Goal: Information Seeking & Learning: Learn about a topic

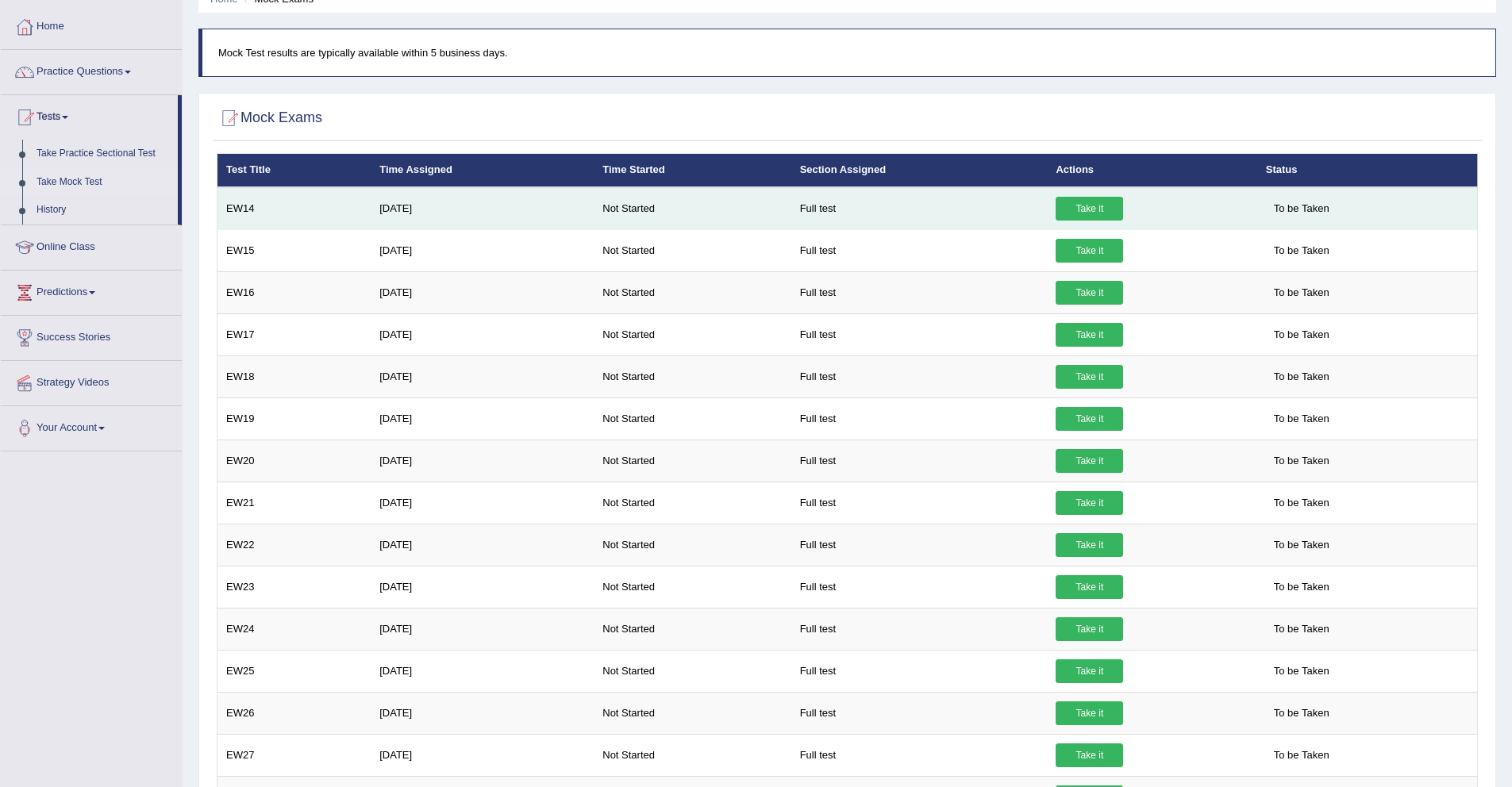
click at [1069, 204] on link "Take it" at bounding box center [1089, 208] width 67 height 24
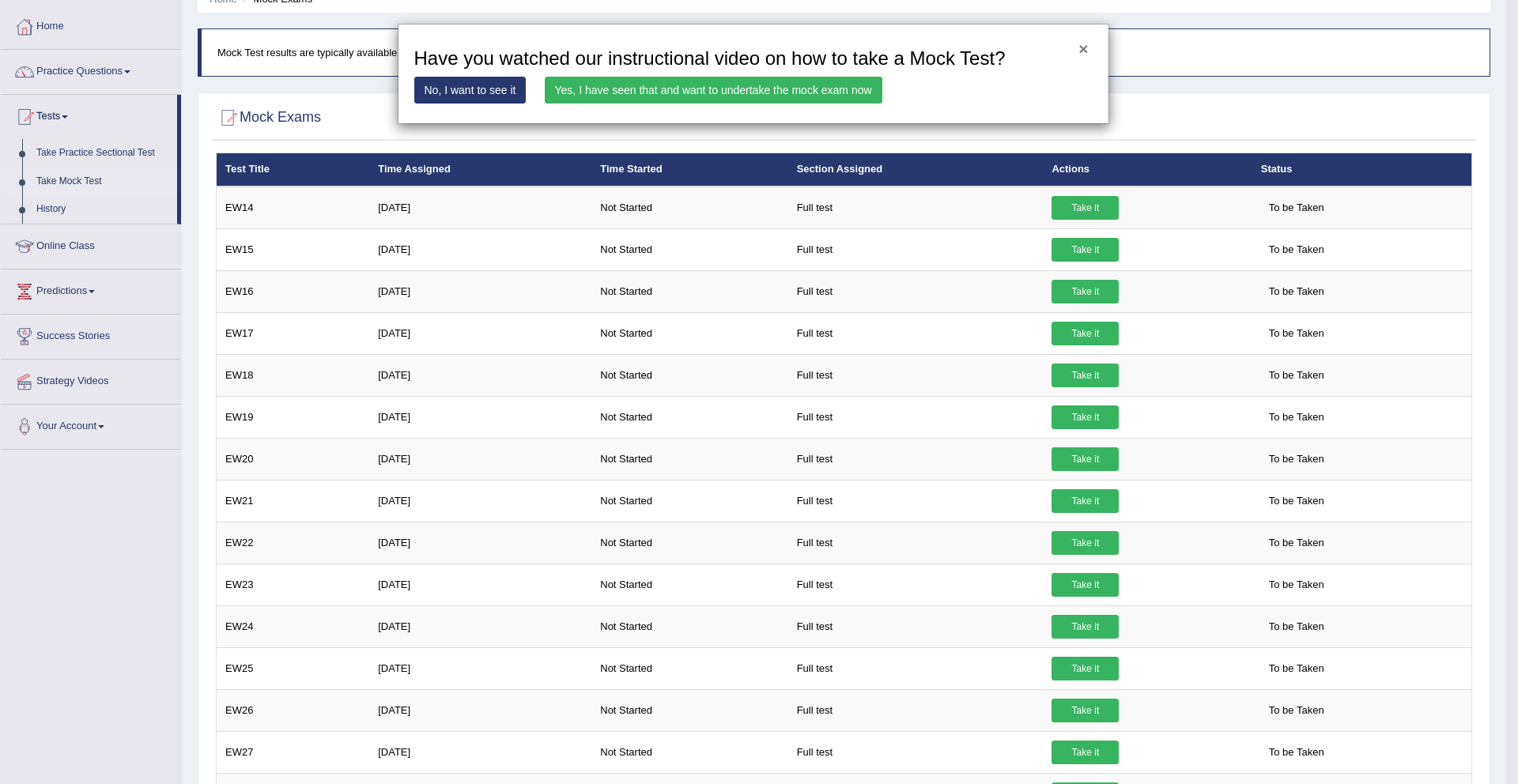
click at [1082, 51] on button "×" at bounding box center [1083, 49] width 9 height 17
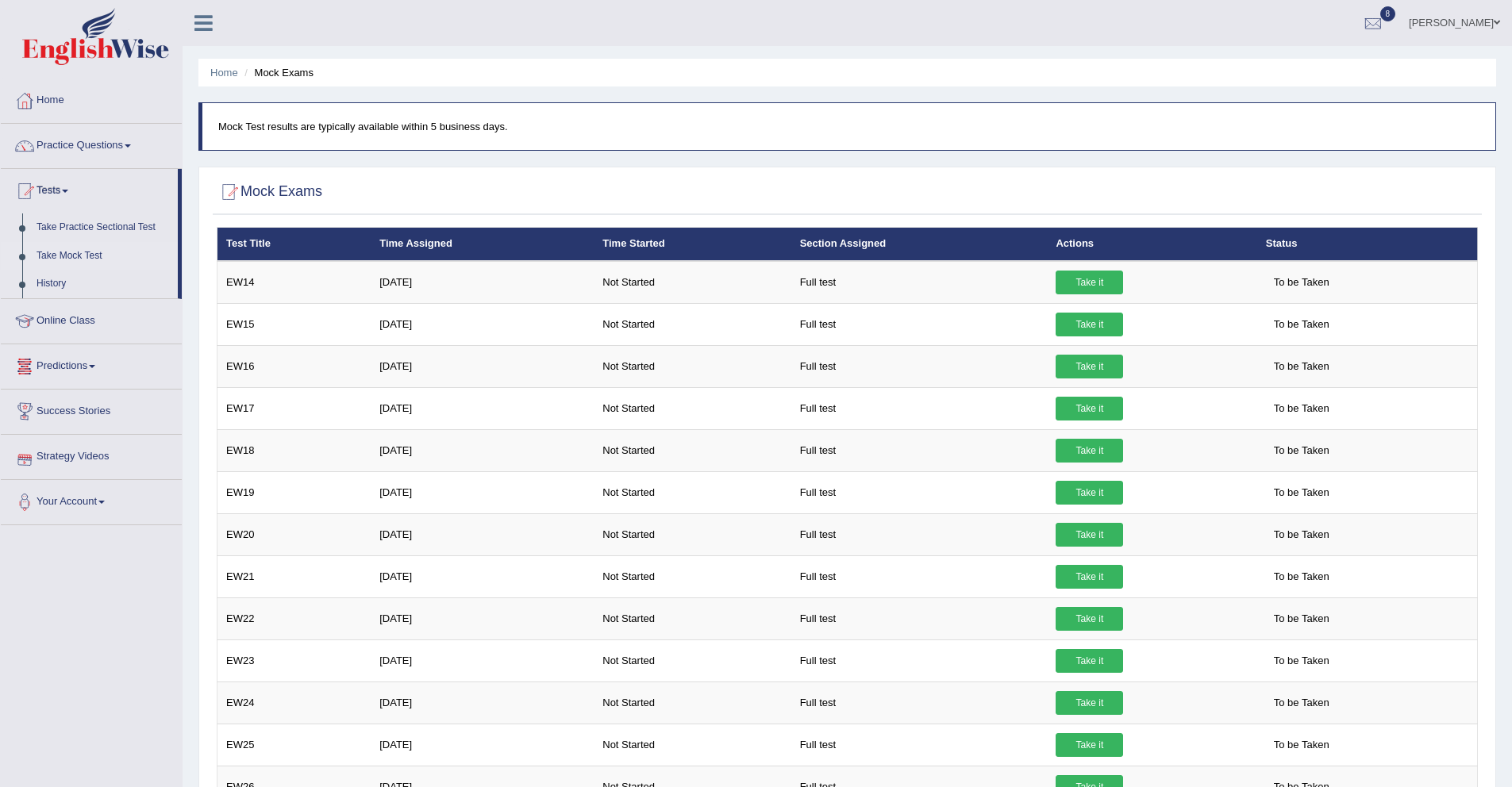
click at [93, 458] on link "Strategy Videos" at bounding box center [91, 454] width 181 height 39
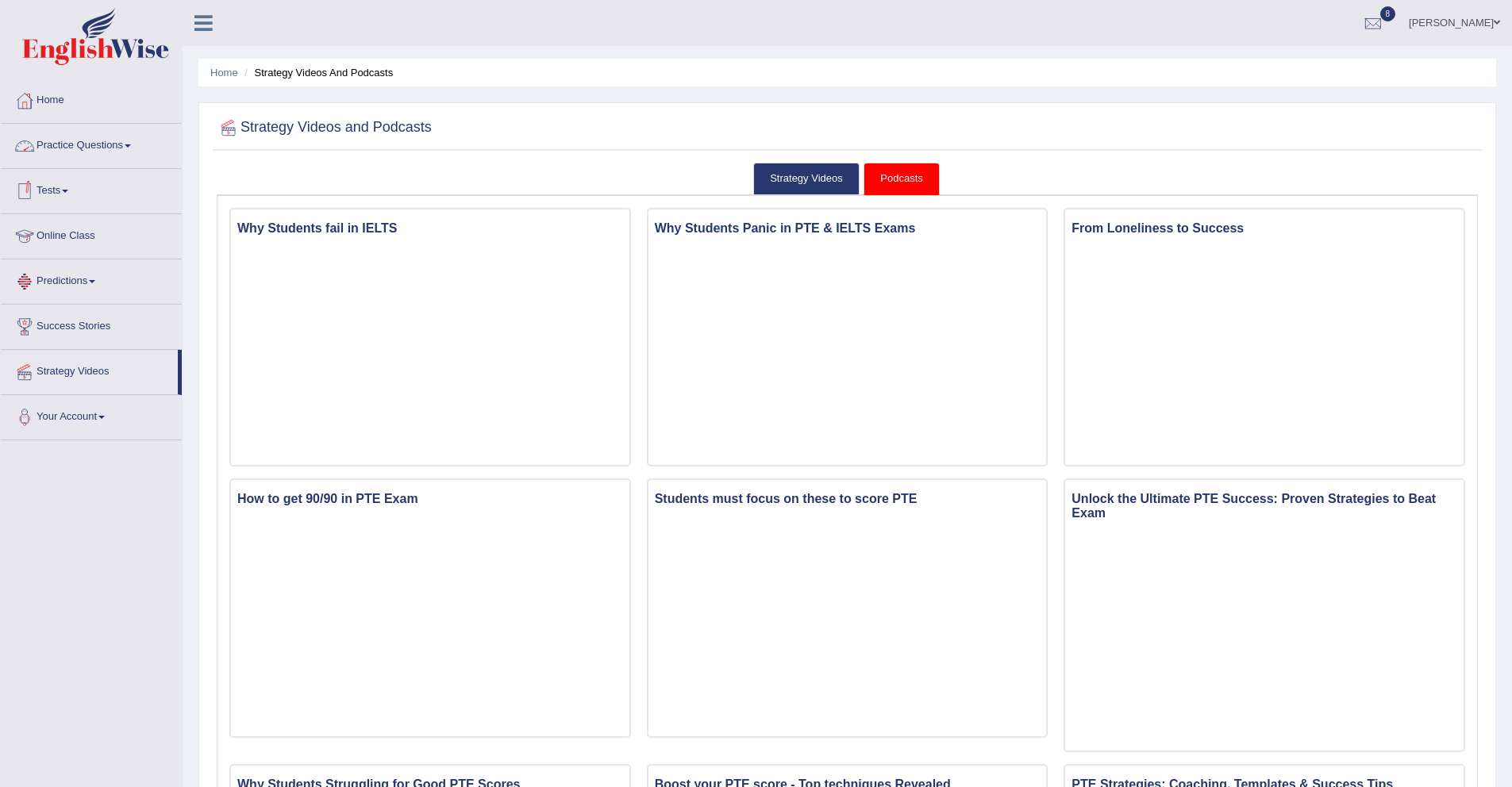
click at [108, 144] on link "Practice Questions" at bounding box center [91, 143] width 181 height 39
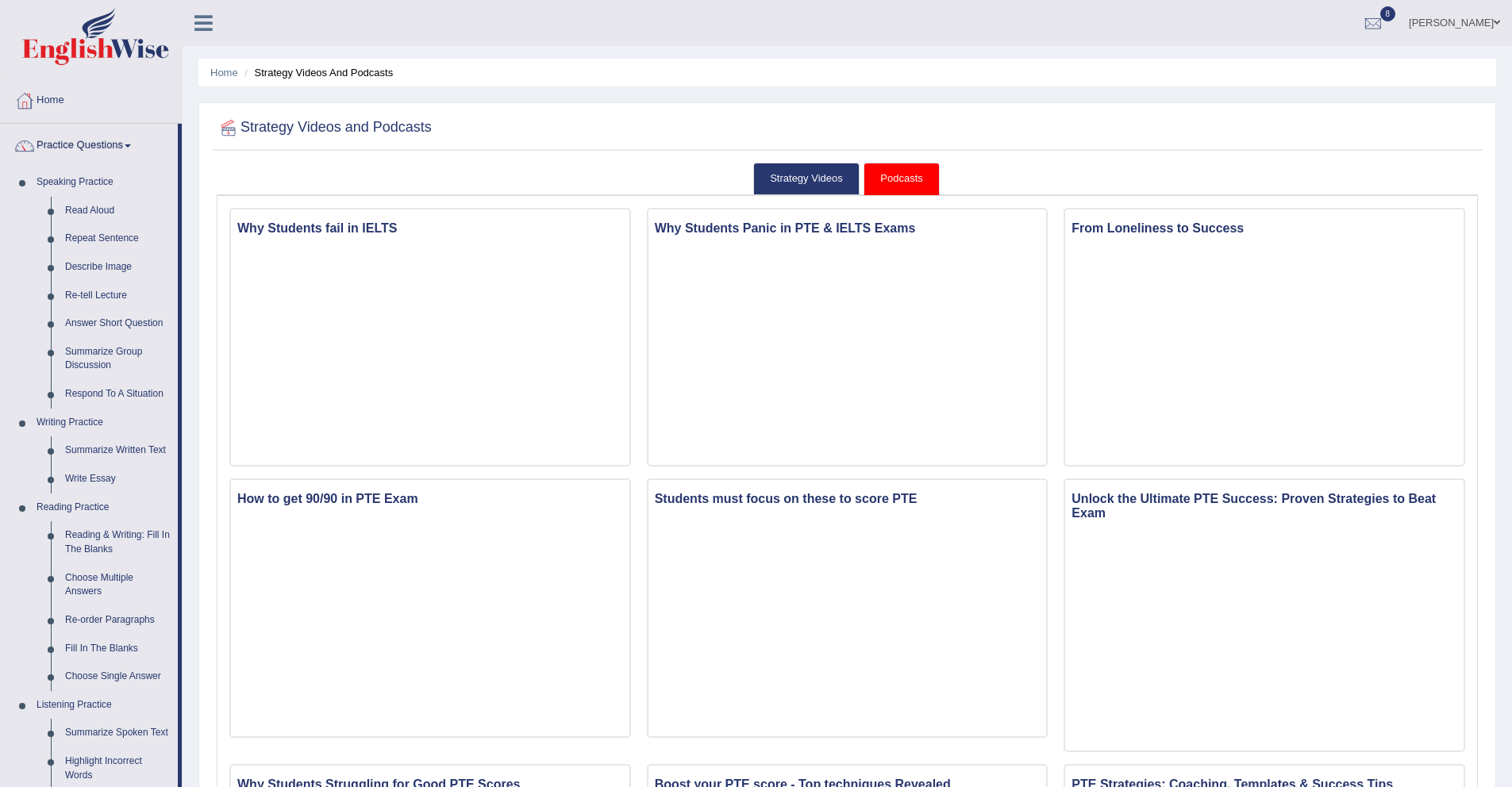
click at [491, 128] on div at bounding box center [847, 128] width 1261 height 33
